Goal: Use online tool/utility

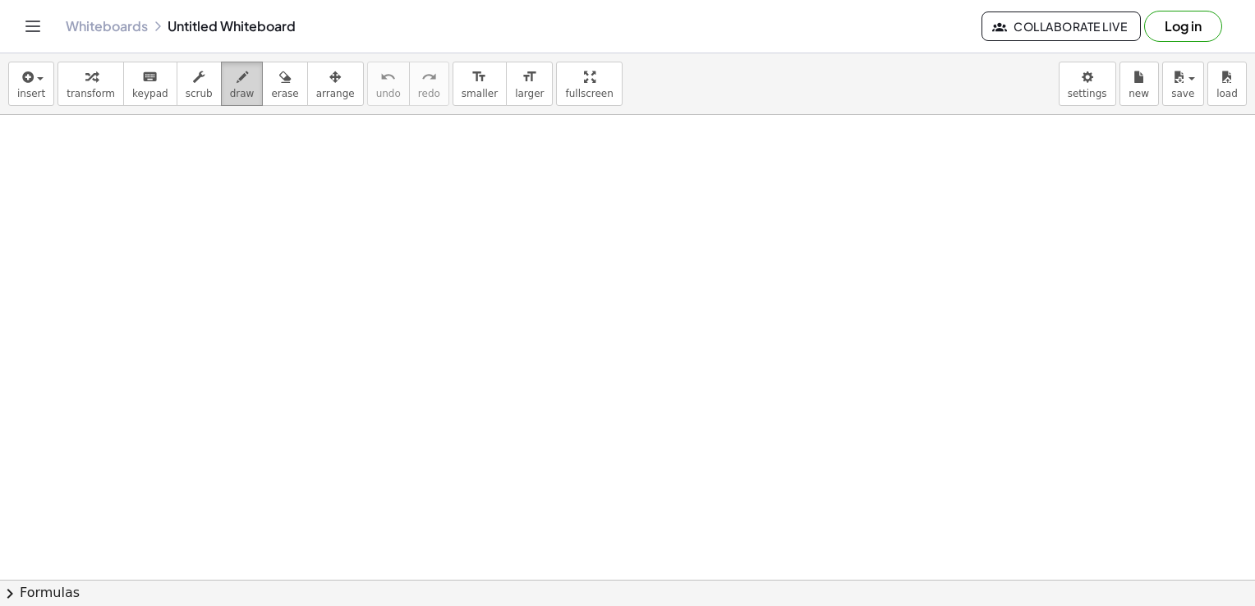
click at [230, 93] on span "draw" at bounding box center [242, 93] width 25 height 11
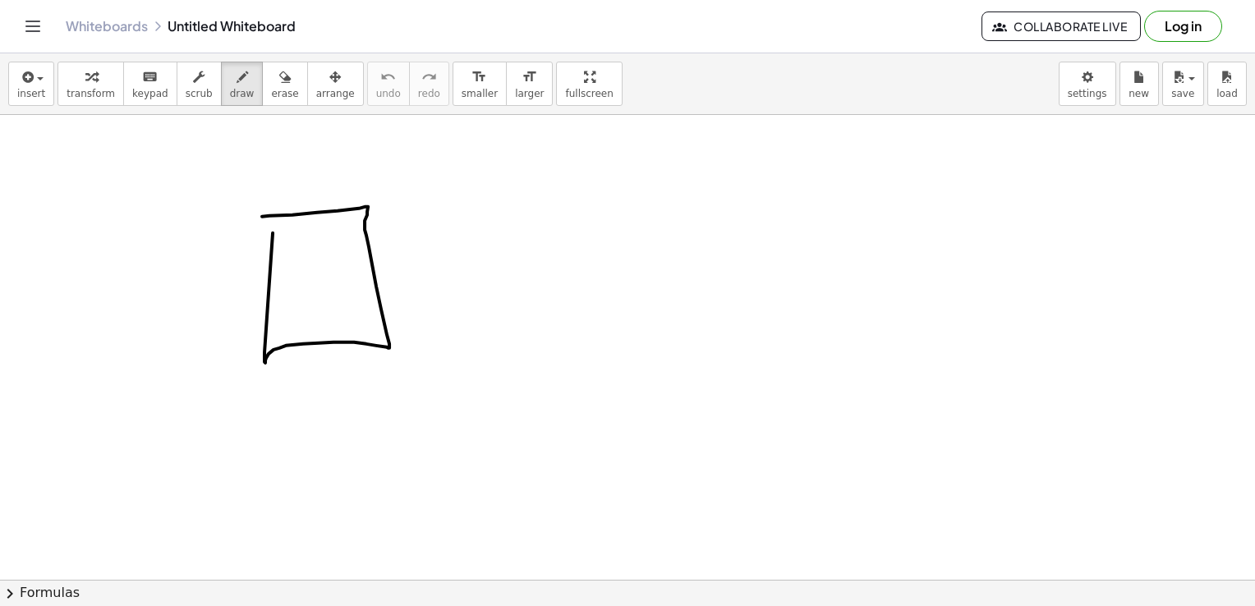
drag, startPoint x: 273, startPoint y: 232, endPoint x: 237, endPoint y: 221, distance: 37.1
drag, startPoint x: 494, startPoint y: 239, endPoint x: 493, endPoint y: 264, distance: 25.5
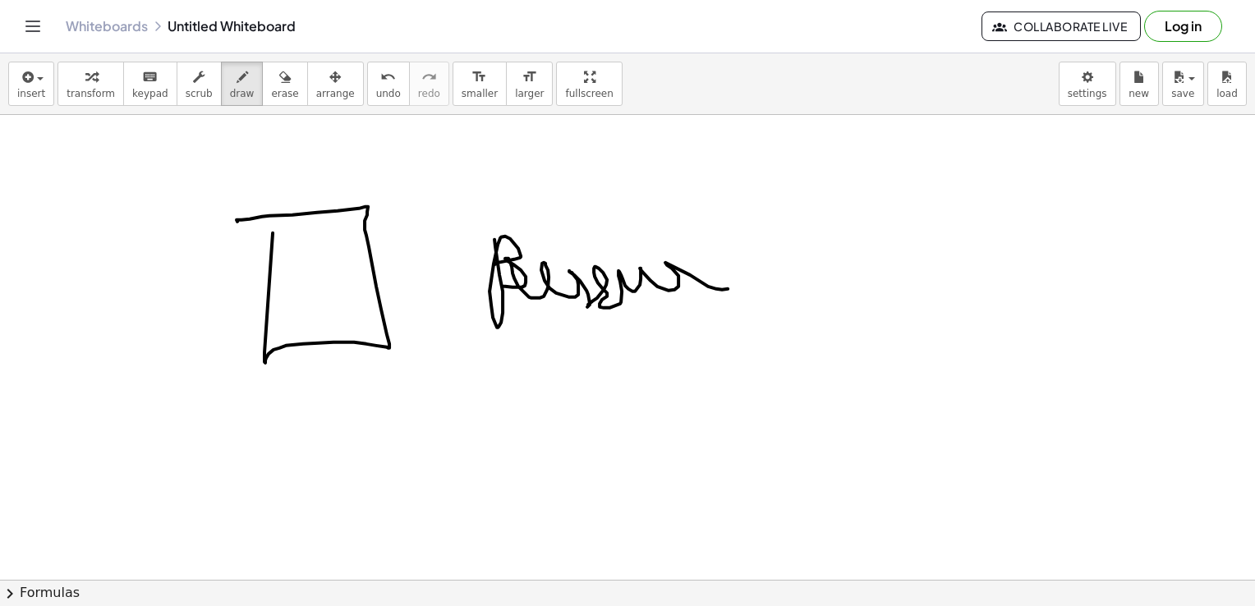
drag, startPoint x: 503, startPoint y: 286, endPoint x: 778, endPoint y: 304, distance: 276.5
drag, startPoint x: 631, startPoint y: 331, endPoint x: 633, endPoint y: 360, distance: 28.8
drag, startPoint x: 585, startPoint y: 340, endPoint x: 686, endPoint y: 343, distance: 101.9
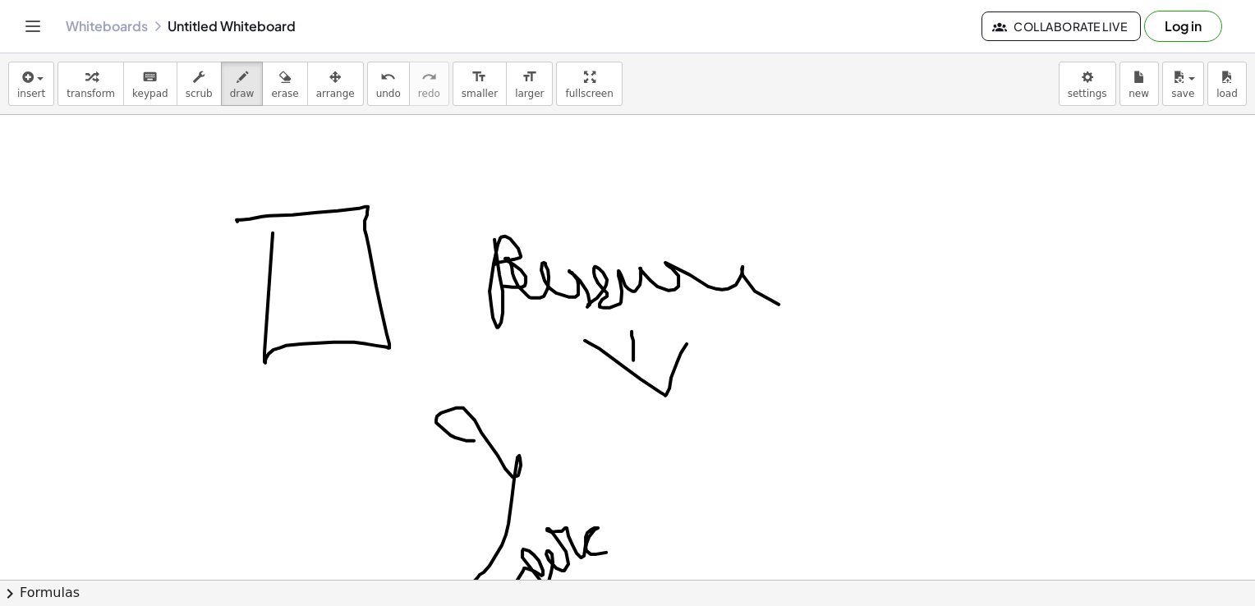
drag, startPoint x: 474, startPoint y: 440, endPoint x: 723, endPoint y: 596, distance: 293.7
click at [723, 596] on div "insert select one: Math Expression Function Text Youtube Video Graphing Geometr…" at bounding box center [627, 329] width 1255 height 553
drag, startPoint x: 720, startPoint y: 528, endPoint x: 719, endPoint y: 505, distance: 23.0
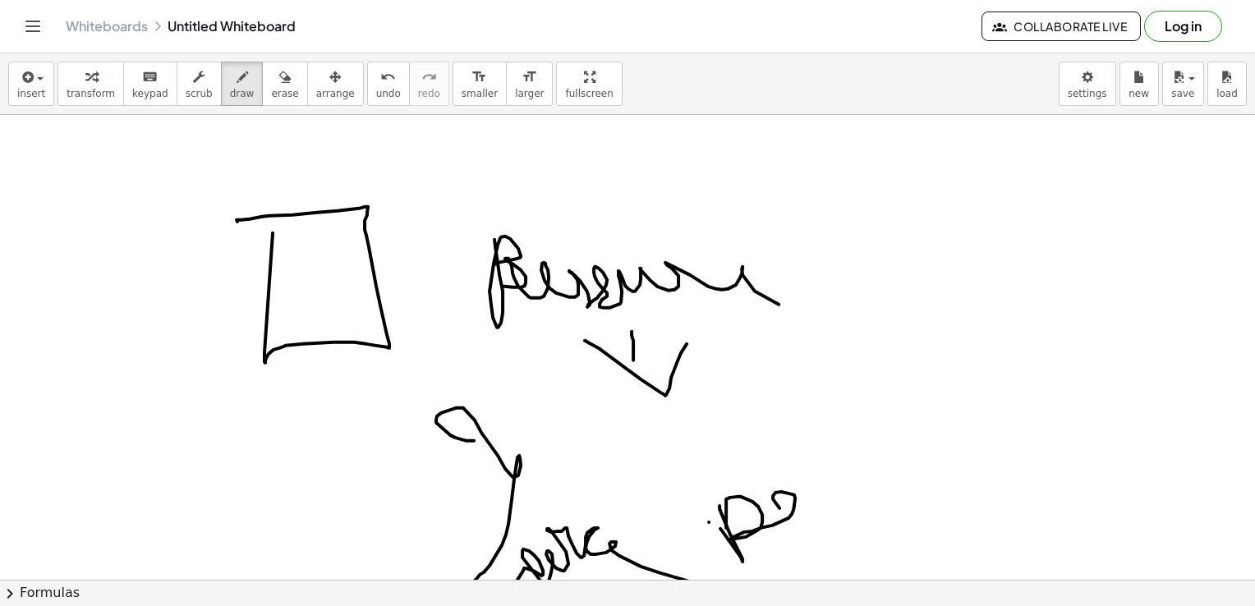
drag, startPoint x: 726, startPoint y: 527, endPoint x: 824, endPoint y: 511, distance: 99.9
drag, startPoint x: 845, startPoint y: 488, endPoint x: 1048, endPoint y: 505, distance: 203.5
drag, startPoint x: 1011, startPoint y: 448, endPoint x: 1075, endPoint y: 455, distance: 64.4
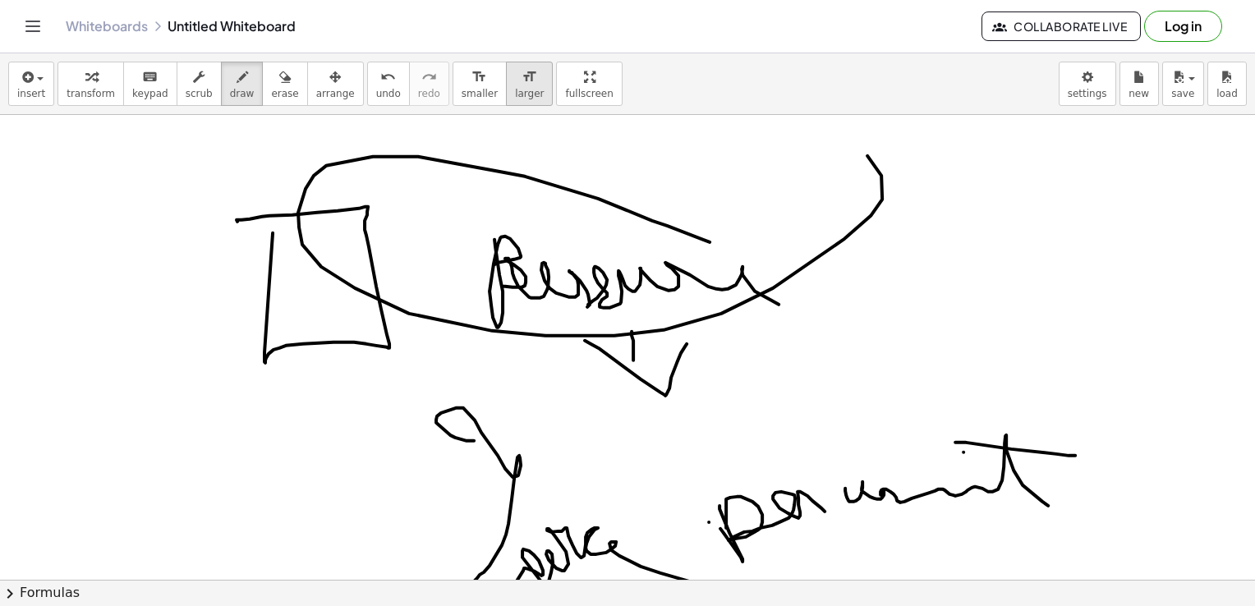
drag, startPoint x: 709, startPoint y: 241, endPoint x: 487, endPoint y: 79, distance: 275.6
click at [487, 79] on div "insert select one: Math Expression Function Text Youtube Video Graphing Geometr…" at bounding box center [627, 329] width 1255 height 553
